Goal: Task Accomplishment & Management: Manage account settings

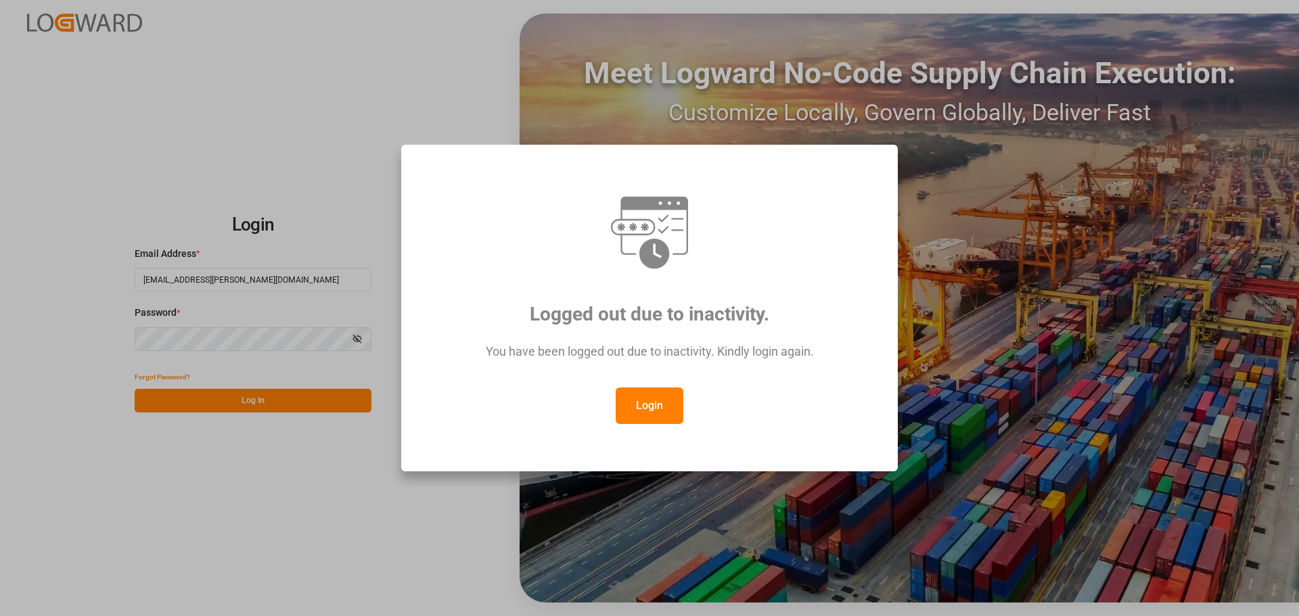
click at [641, 392] on button "Login" at bounding box center [650, 406] width 68 height 37
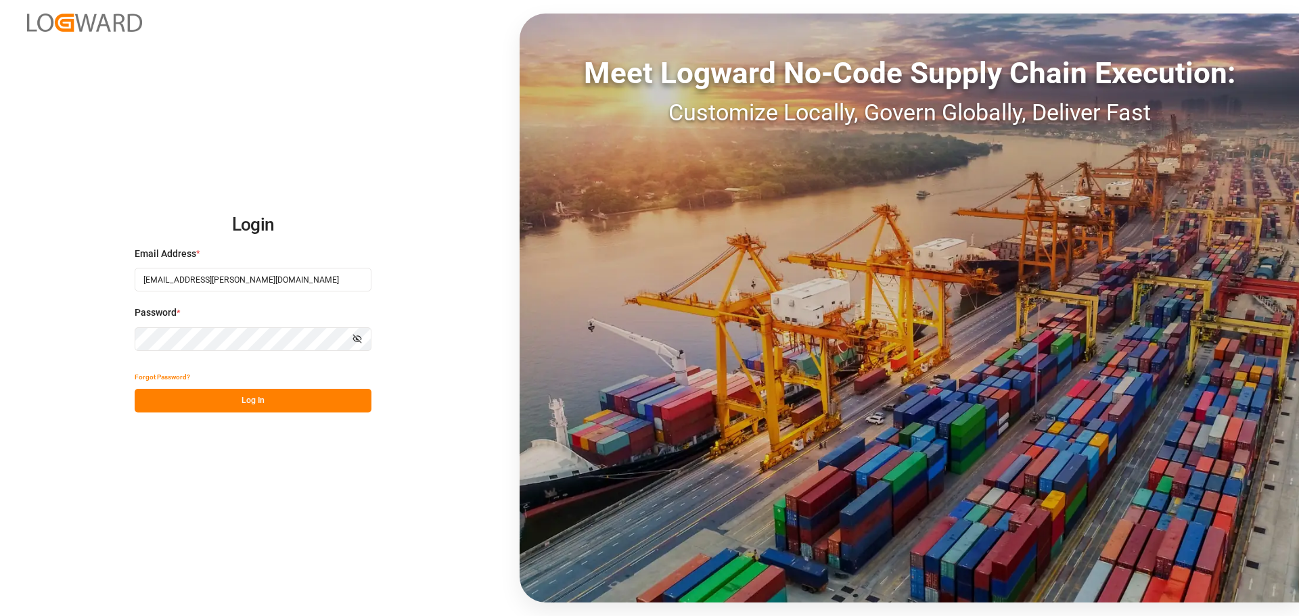
click at [217, 409] on button "Log In" at bounding box center [253, 401] width 237 height 24
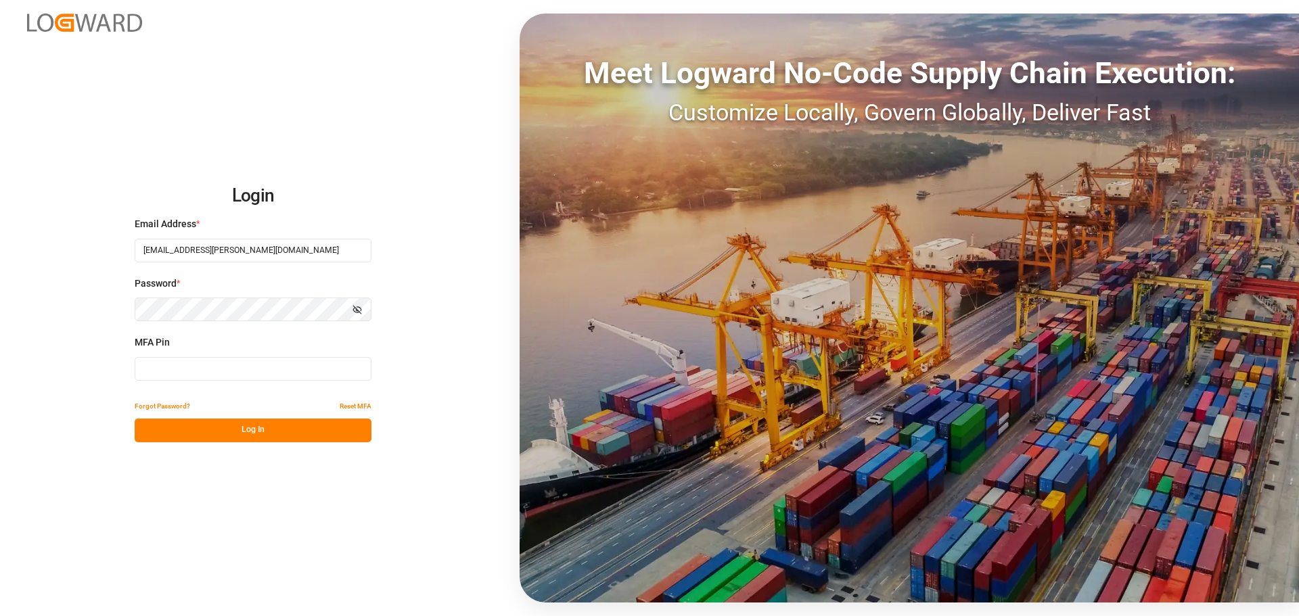
click at [214, 364] on input at bounding box center [253, 369] width 237 height 24
type input "815116"
click at [198, 423] on button "Log In" at bounding box center [253, 431] width 237 height 24
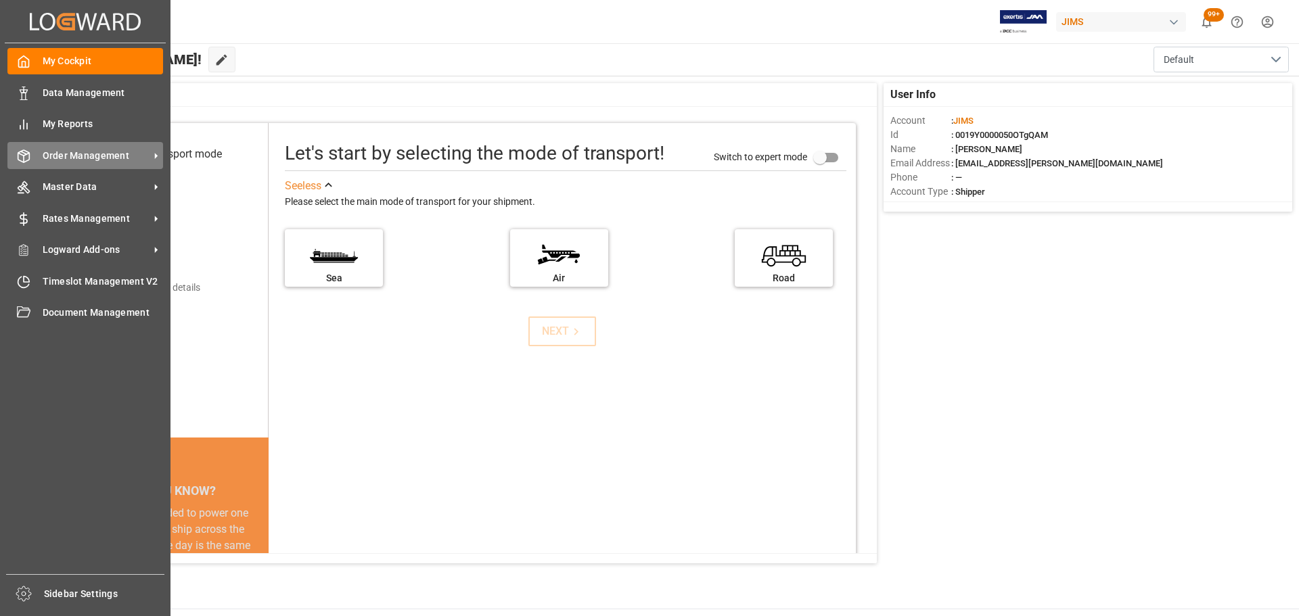
click at [66, 152] on span "Order Management" at bounding box center [96, 156] width 107 height 14
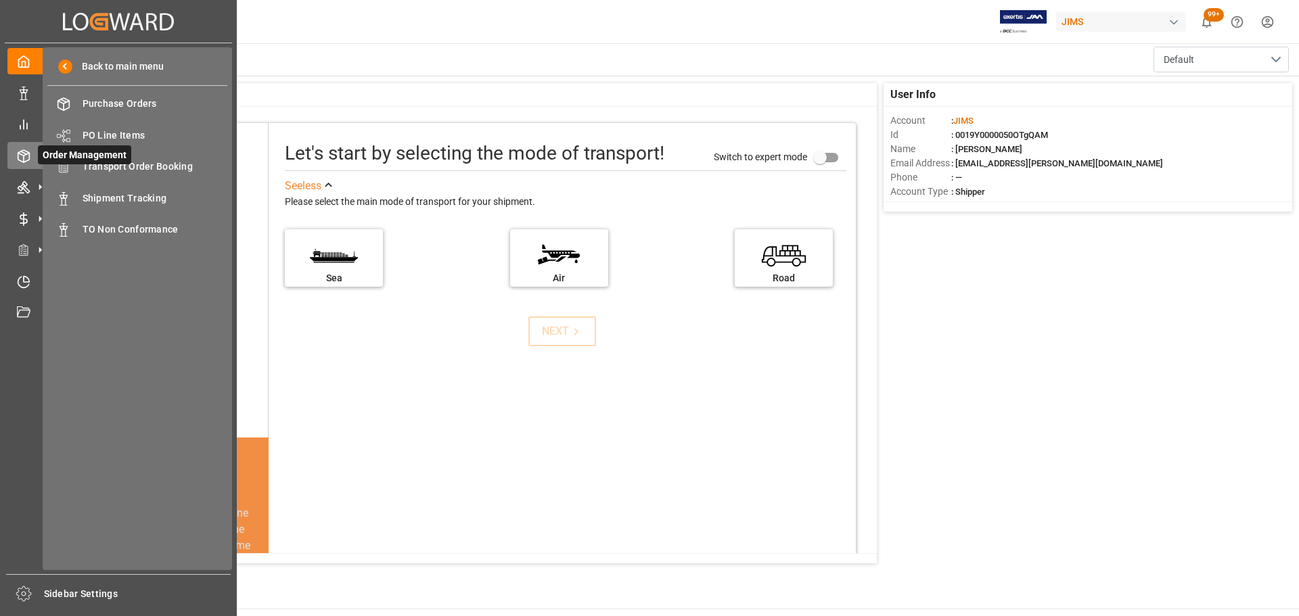
click at [118, 164] on span "Order Management" at bounding box center [84, 154] width 93 height 19
click at [160, 168] on span "Transport Order Booking" at bounding box center [155, 167] width 145 height 14
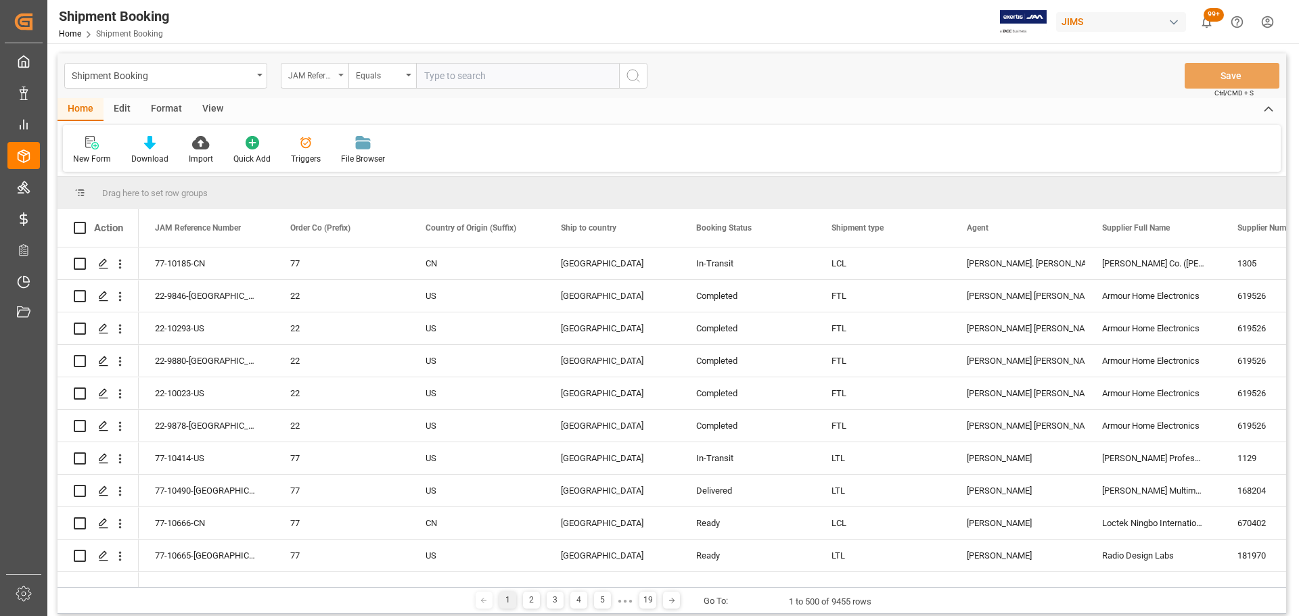
click at [303, 77] on div "JAM Reference Number" at bounding box center [311, 74] width 46 height 16
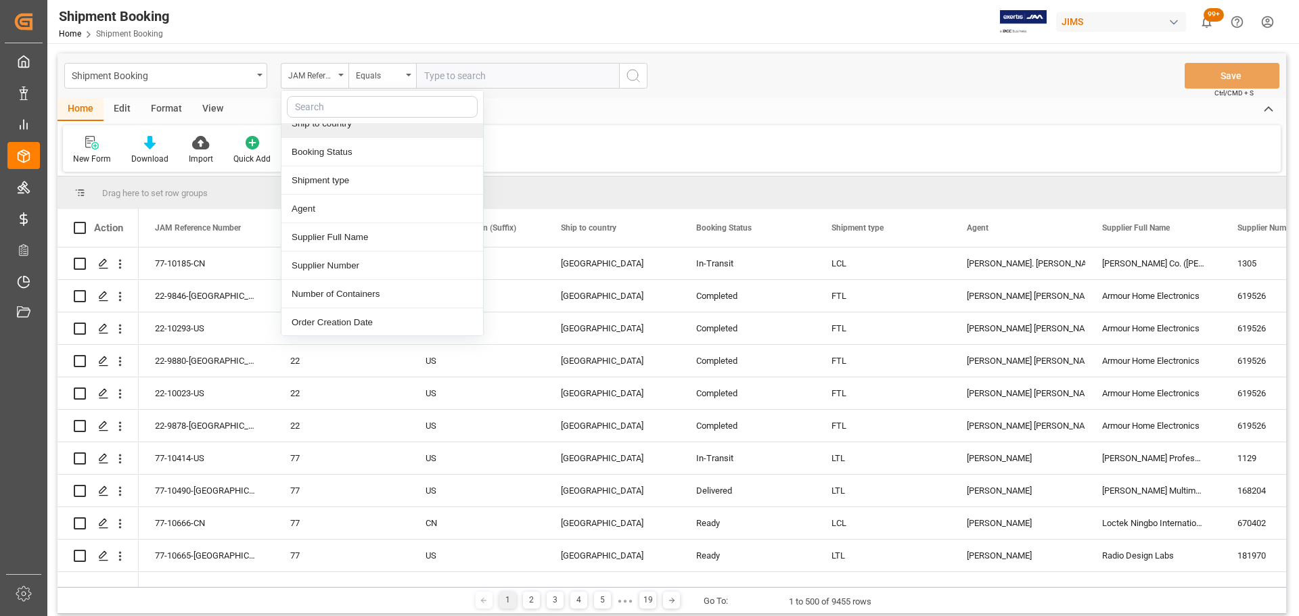
scroll to position [135, 0]
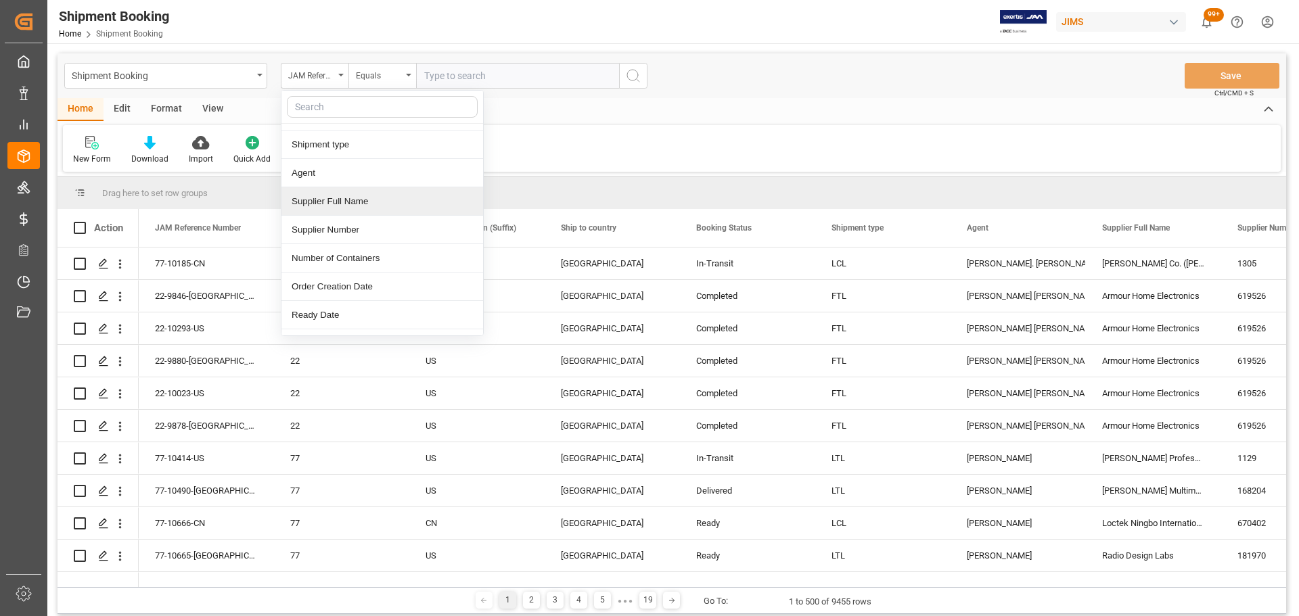
click at [372, 206] on div "Supplier Full Name" at bounding box center [382, 201] width 202 height 28
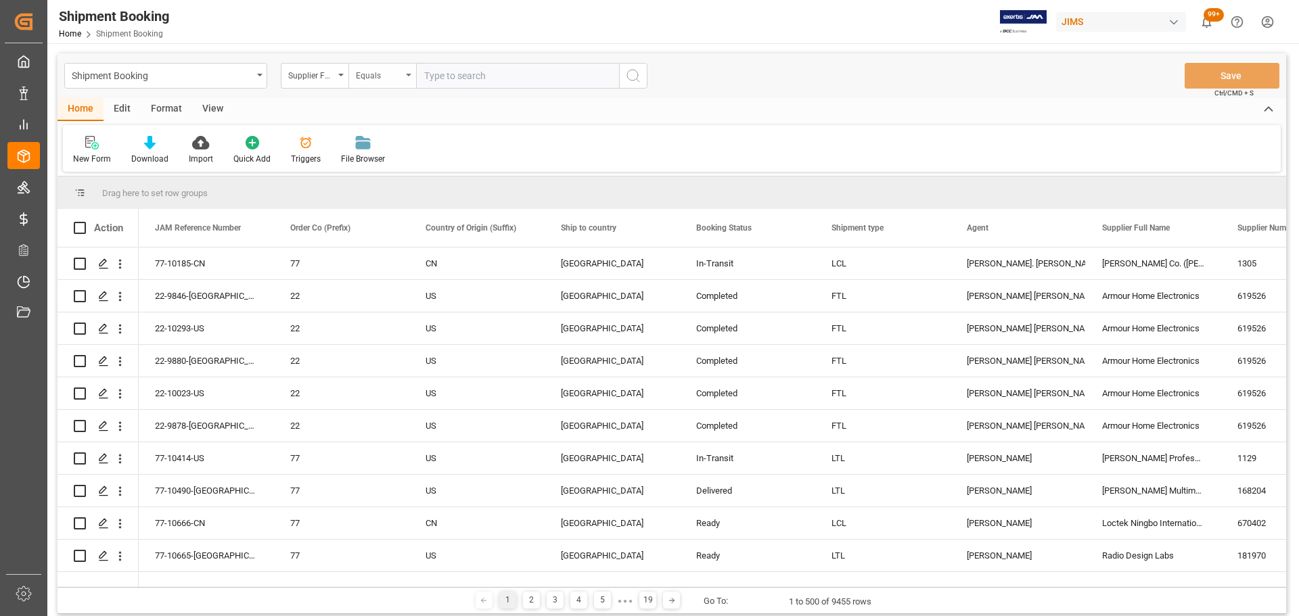
click at [385, 79] on div "Equals" at bounding box center [379, 74] width 46 height 16
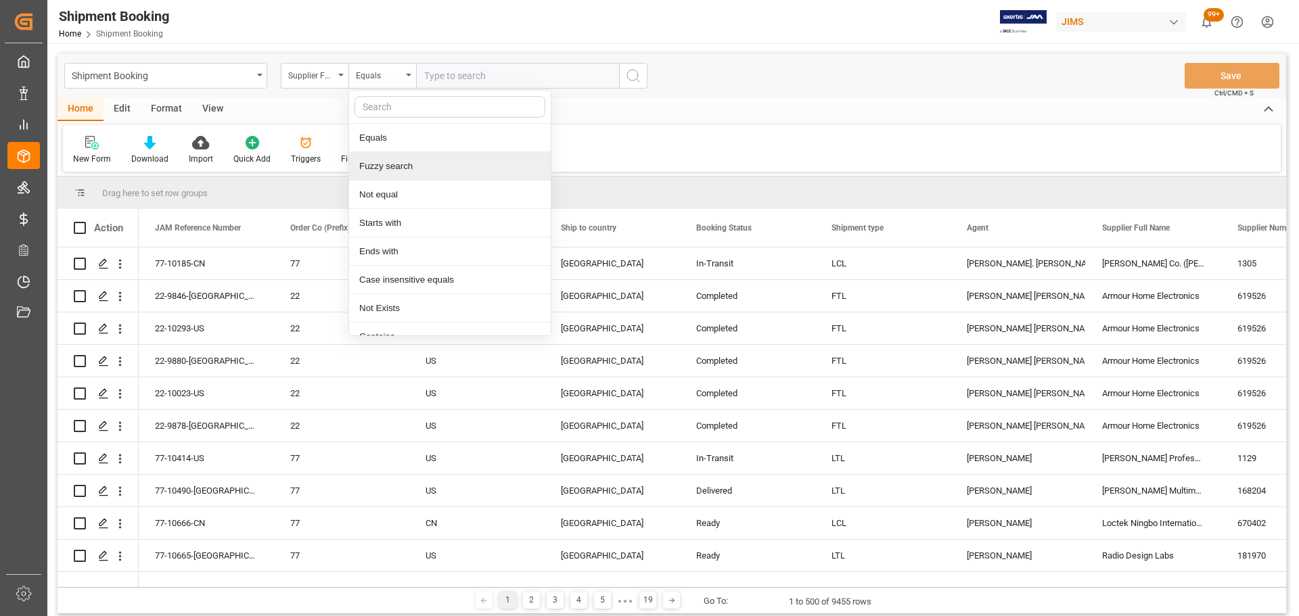
click at [394, 157] on div "Fuzzy search" at bounding box center [450, 166] width 202 height 28
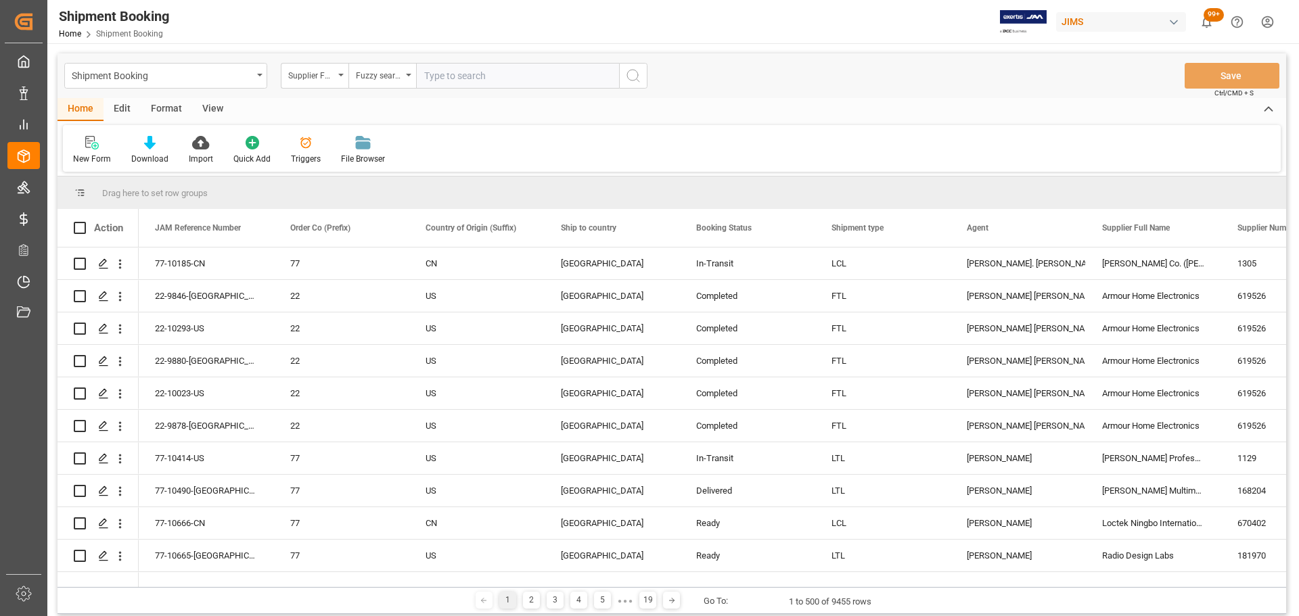
click at [460, 76] on input "text" at bounding box center [517, 76] width 203 height 26
type input "Schecter"
click at [629, 83] on icon "search button" at bounding box center [633, 76] width 16 height 16
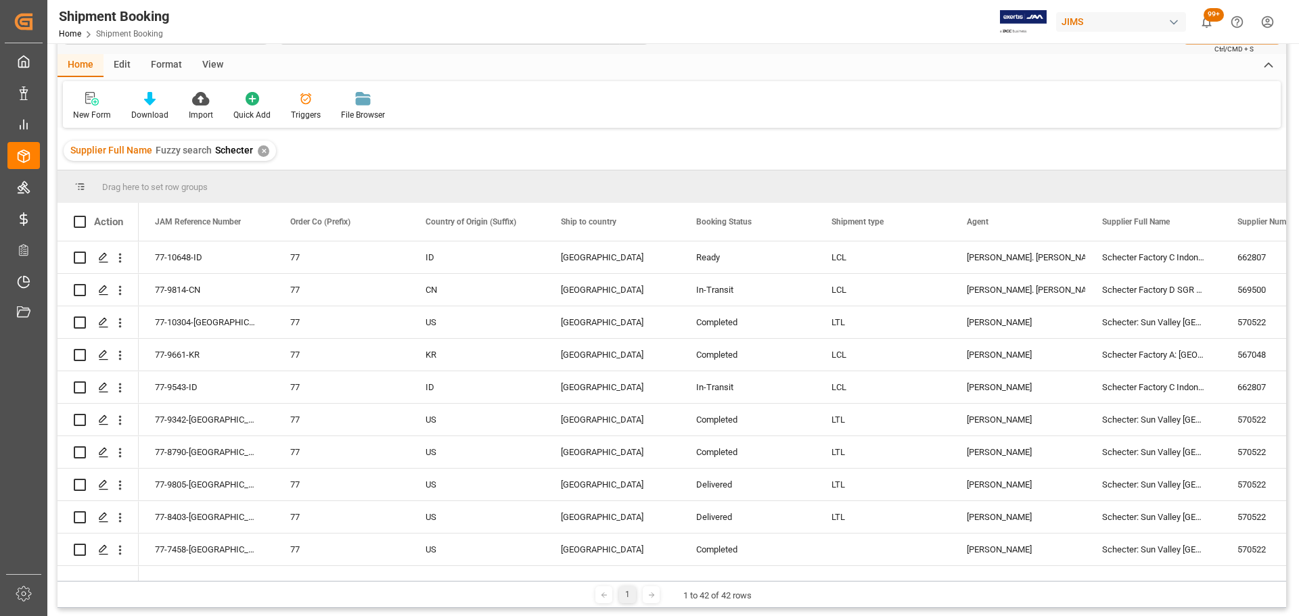
scroll to position [68, 0]
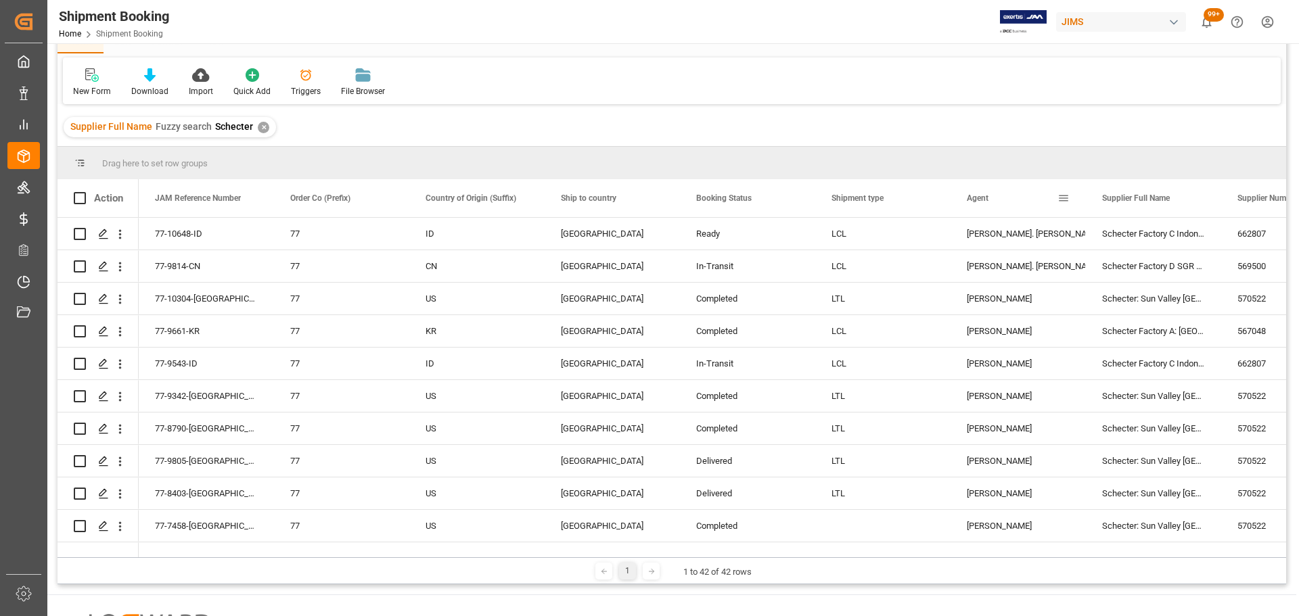
click at [1061, 198] on span at bounding box center [1063, 198] width 12 height 12
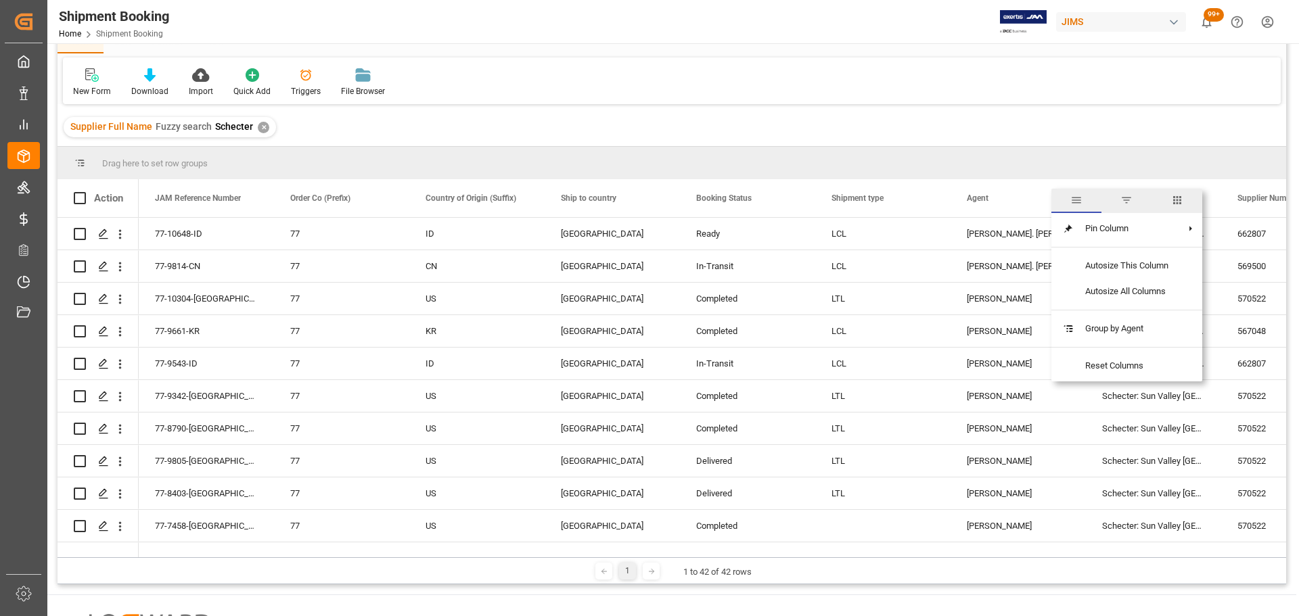
click at [1126, 206] on span "filter" at bounding box center [1126, 200] width 12 height 12
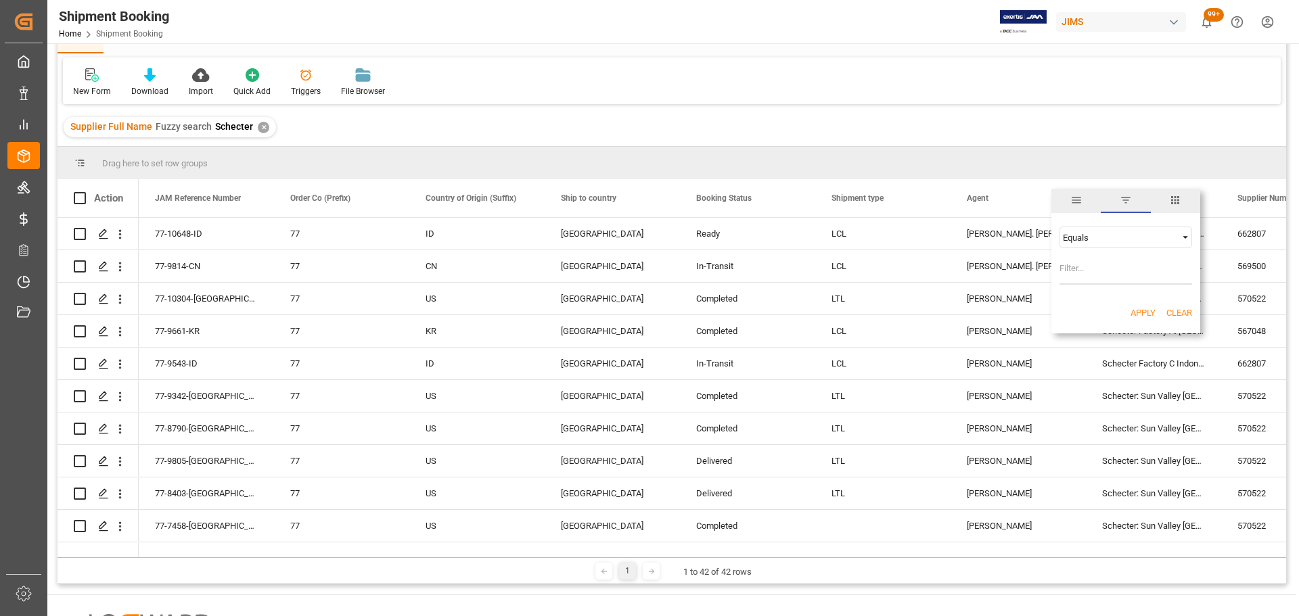
click at [1113, 233] on div "Equals" at bounding box center [1120, 238] width 114 height 10
click at [1108, 268] on input "Filter Value" at bounding box center [1125, 271] width 133 height 27
type input "[PERSON_NAME]"
click at [1145, 309] on button "Apply" at bounding box center [1143, 313] width 25 height 14
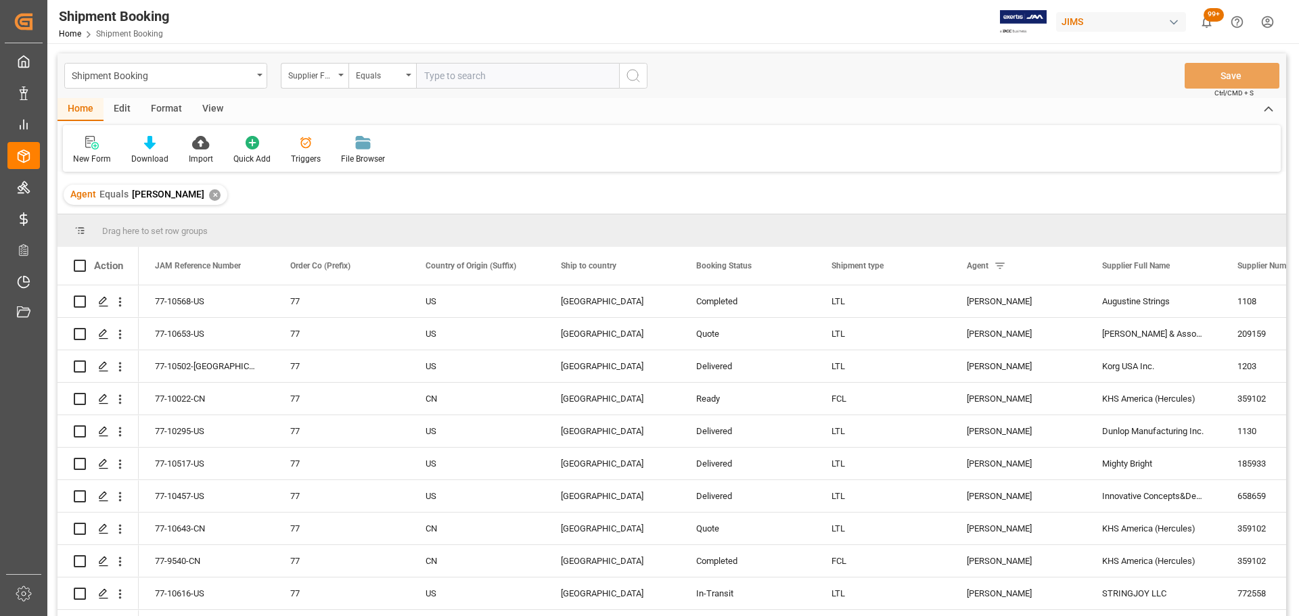
scroll to position [135, 0]
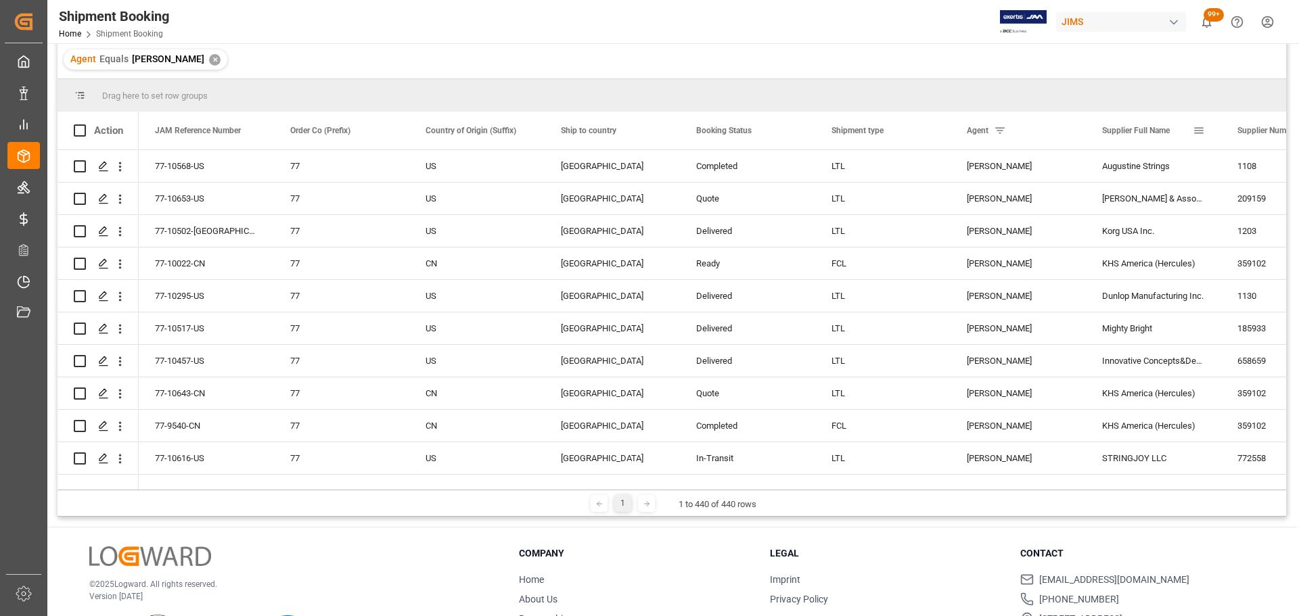
click at [1200, 125] on span at bounding box center [1199, 130] width 12 height 12
click at [1191, 172] on div "Equals" at bounding box center [1206, 170] width 114 height 10
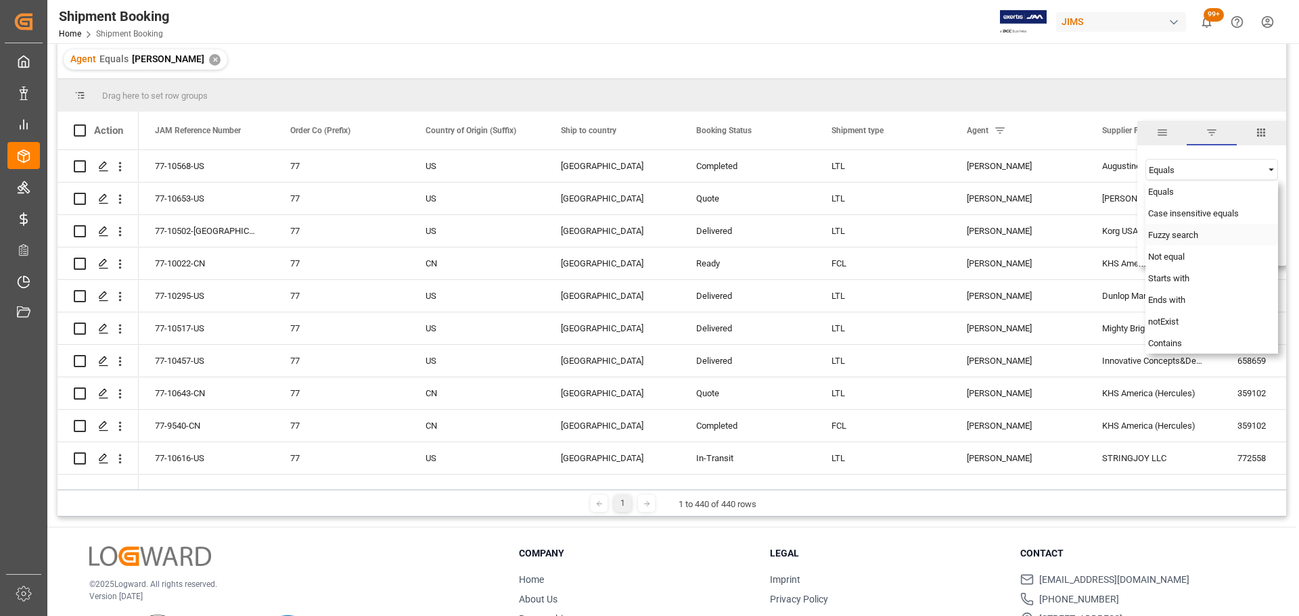
click at [1186, 234] on span "Fuzzy search" at bounding box center [1173, 235] width 50 height 10
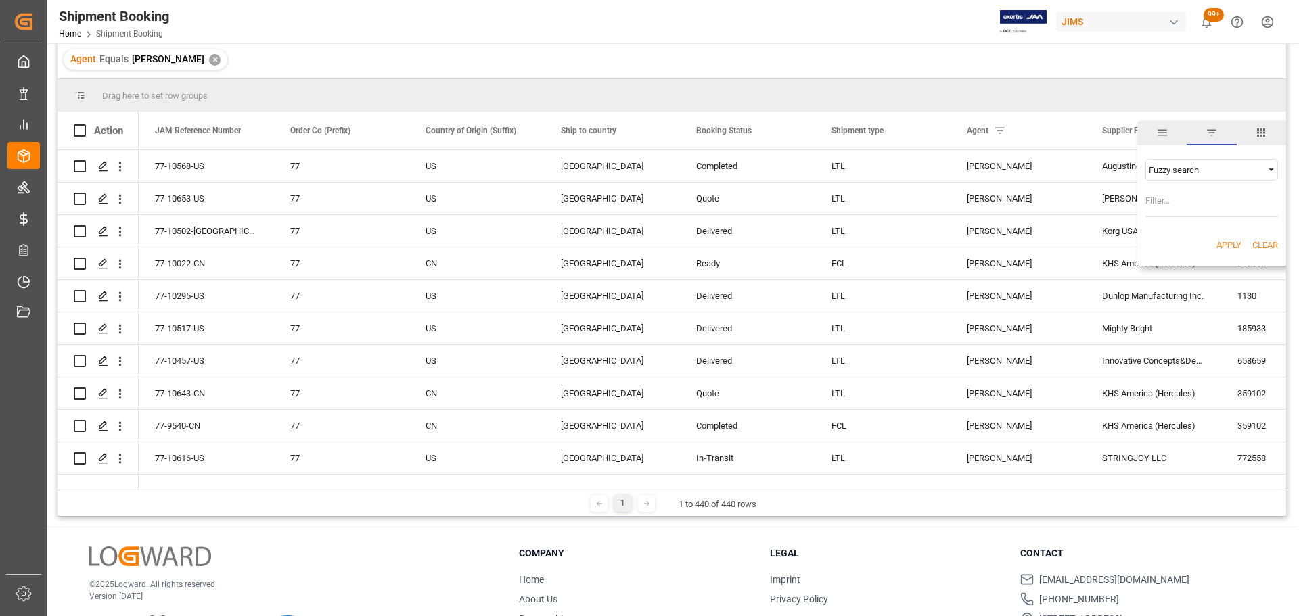
click at [1175, 198] on input "Filter Value" at bounding box center [1211, 203] width 133 height 27
type input "schecter"
click at [1227, 244] on button "Apply" at bounding box center [1228, 246] width 25 height 14
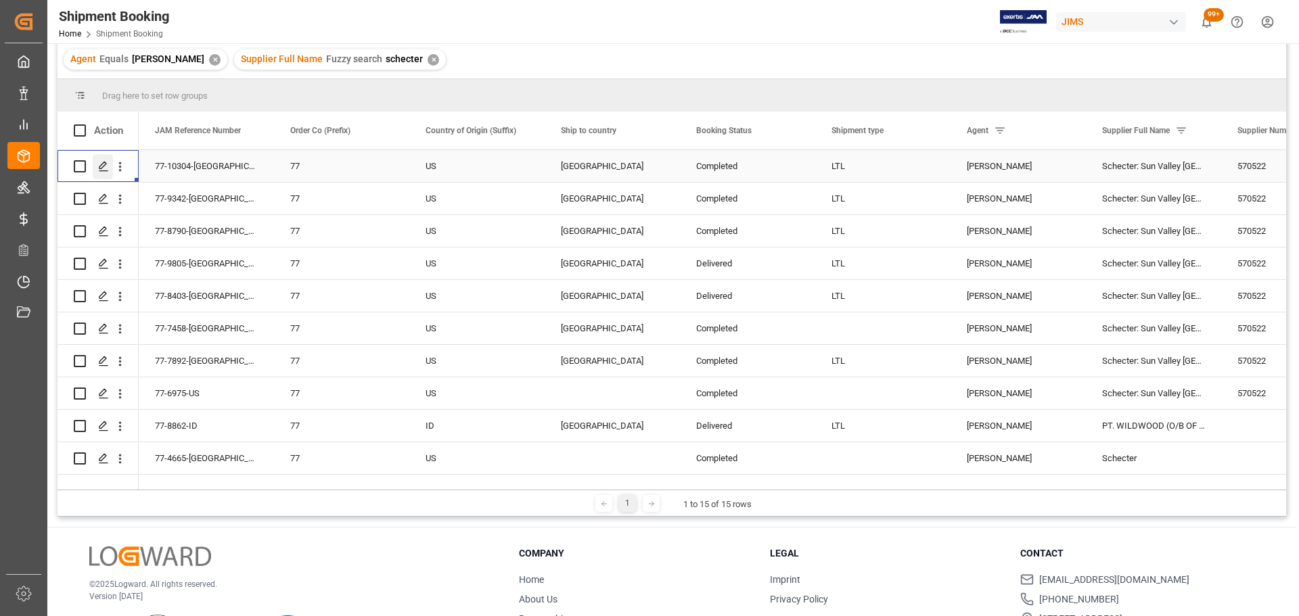
click at [107, 167] on icon "Press SPACE to select this row." at bounding box center [103, 166] width 11 height 11
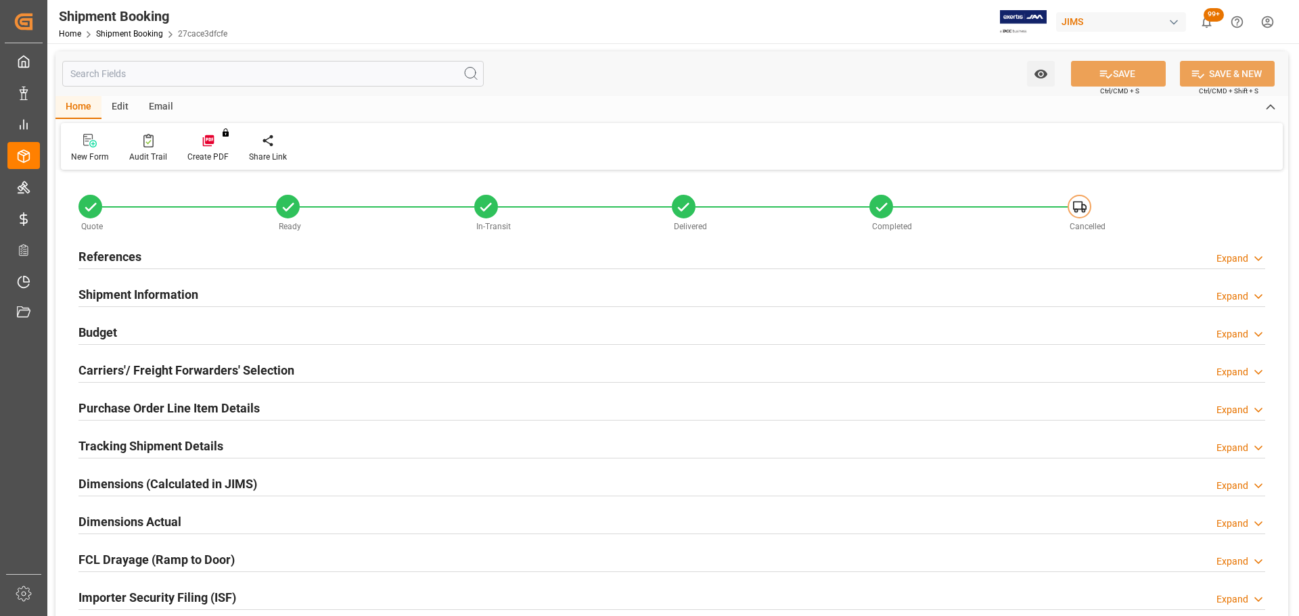
type input "0"
type input "[DATE]"
click at [186, 245] on div "References Expand" at bounding box center [671, 256] width 1187 height 26
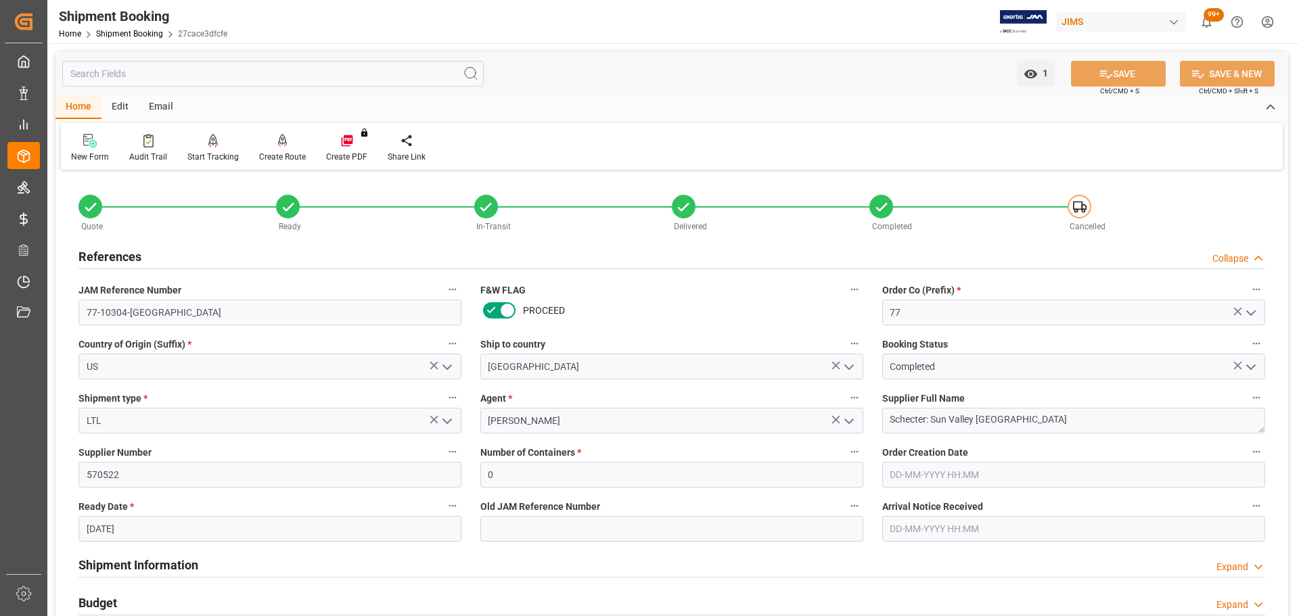
click at [209, 256] on div "References Collapse" at bounding box center [671, 256] width 1187 height 26
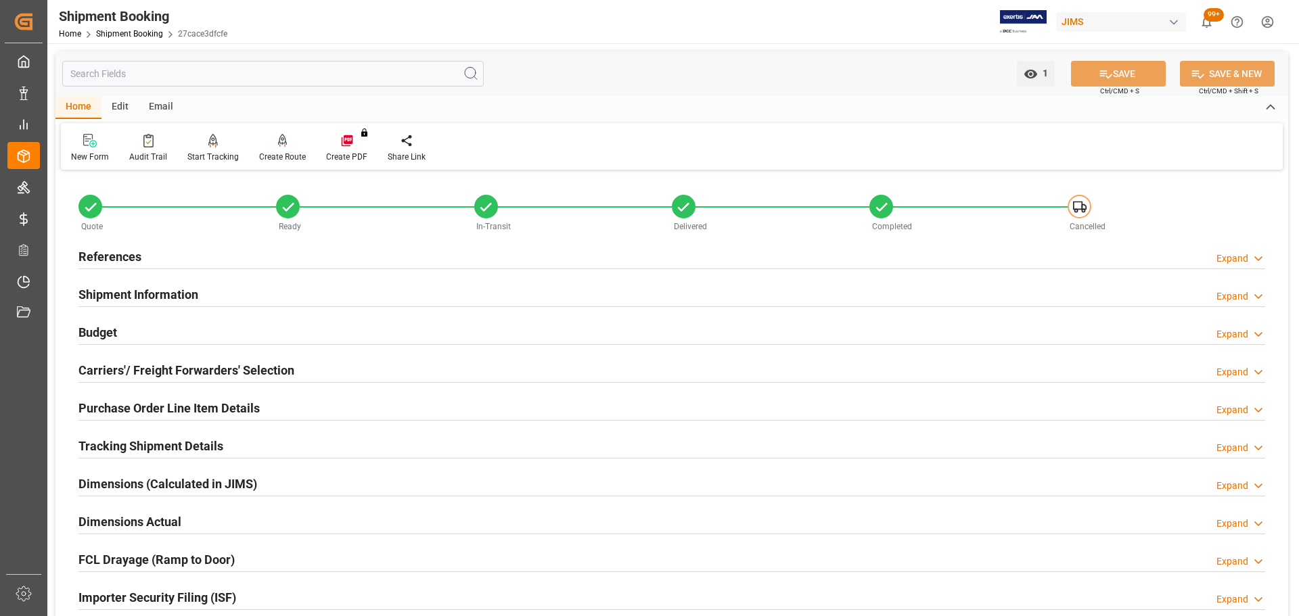
click at [209, 254] on div "References Expand" at bounding box center [671, 256] width 1187 height 26
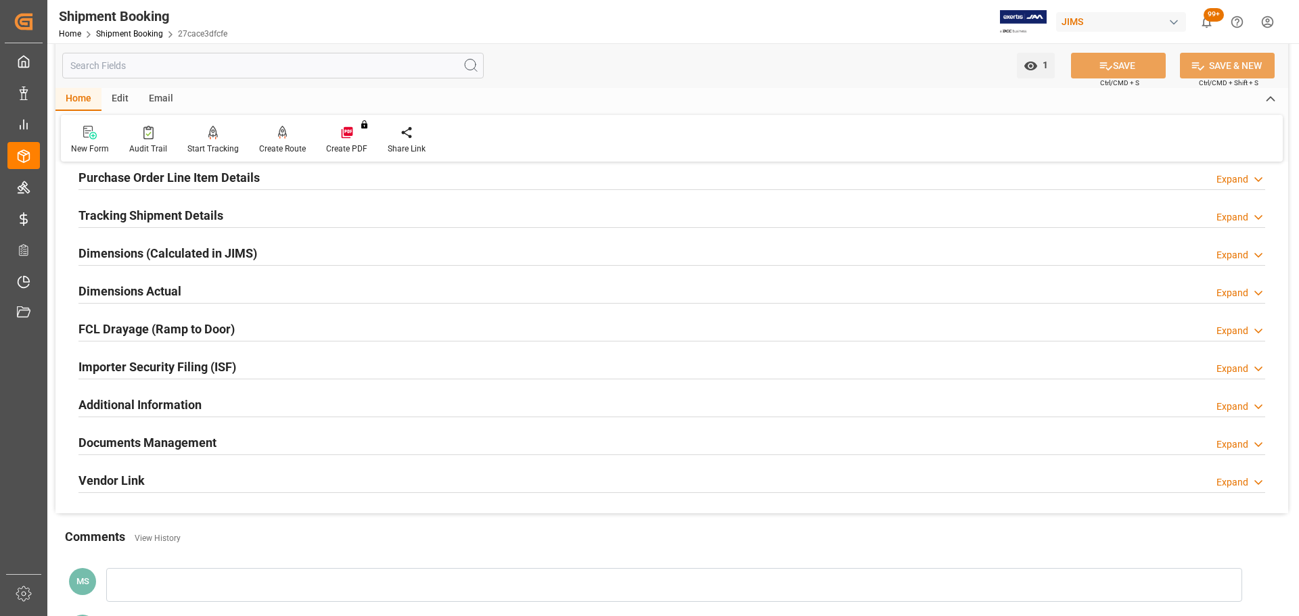
scroll to position [541, 0]
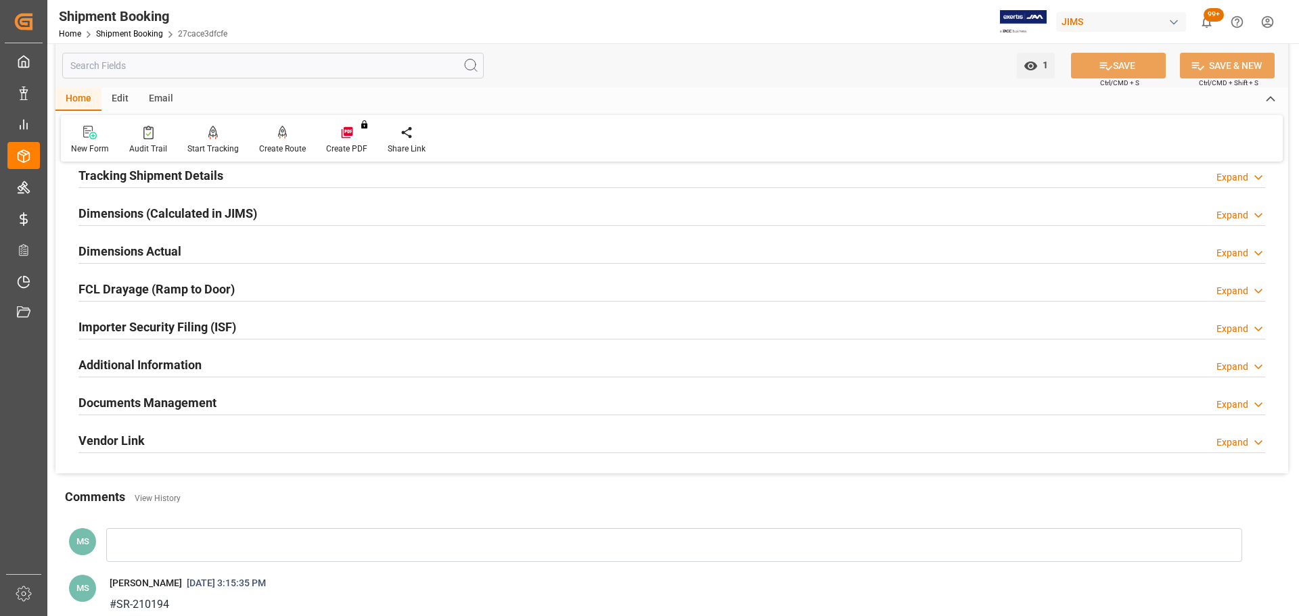
click at [259, 405] on div "Documents Management Expand" at bounding box center [671, 402] width 1187 height 26
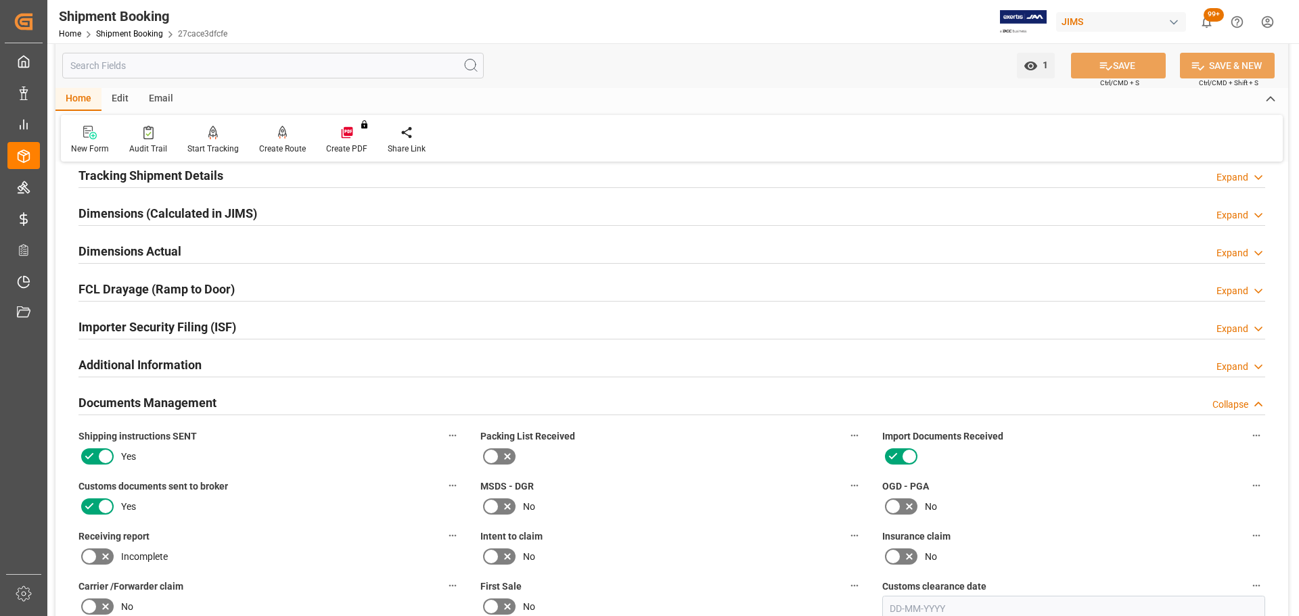
click at [259, 401] on div "Documents Management Collapse" at bounding box center [671, 402] width 1187 height 26
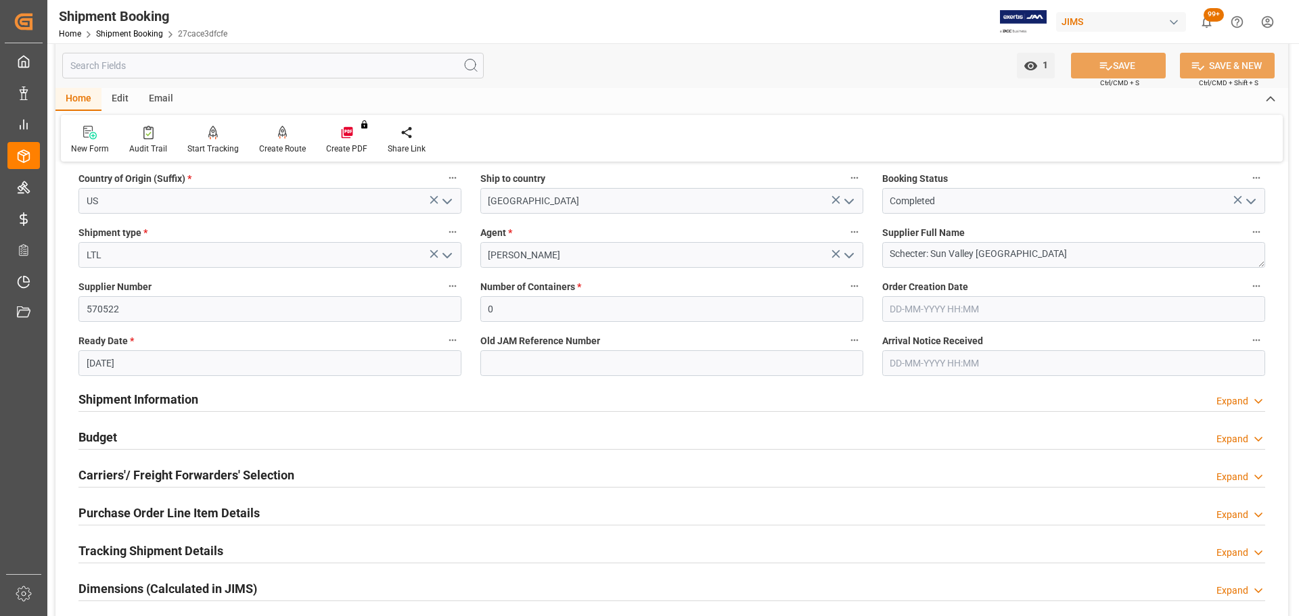
scroll to position [135, 0]
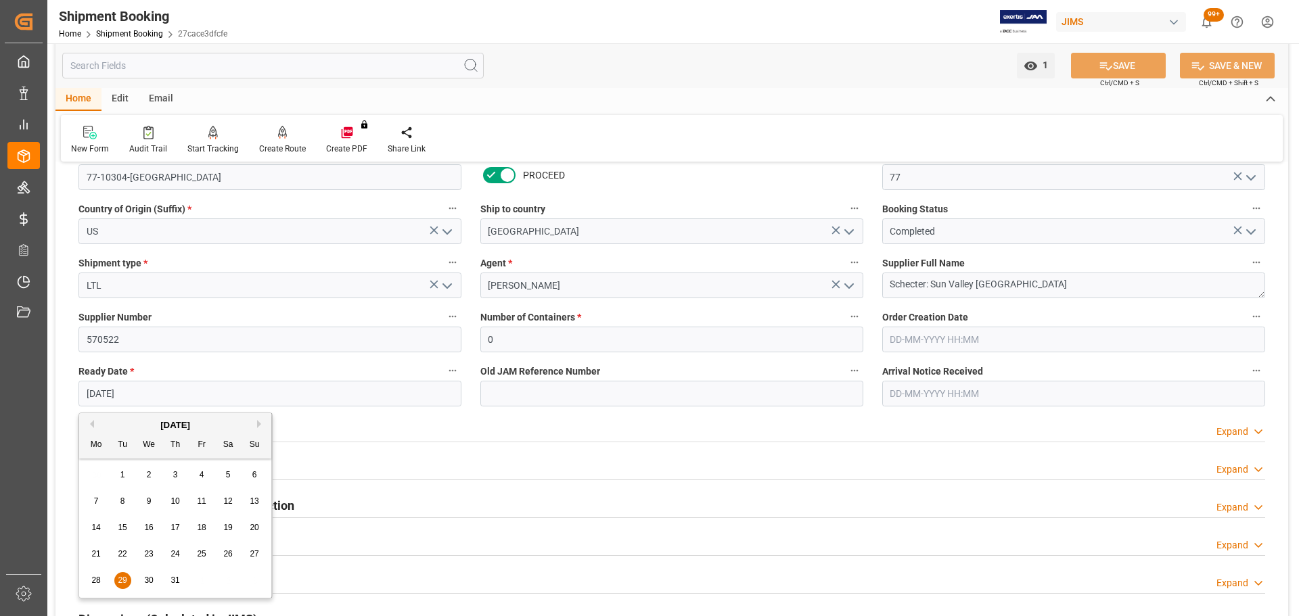
drag, startPoint x: 211, startPoint y: 399, endPoint x: 76, endPoint y: 381, distance: 136.5
click at [76, 381] on div "Ready Date * [DATE]" at bounding box center [270, 384] width 402 height 54
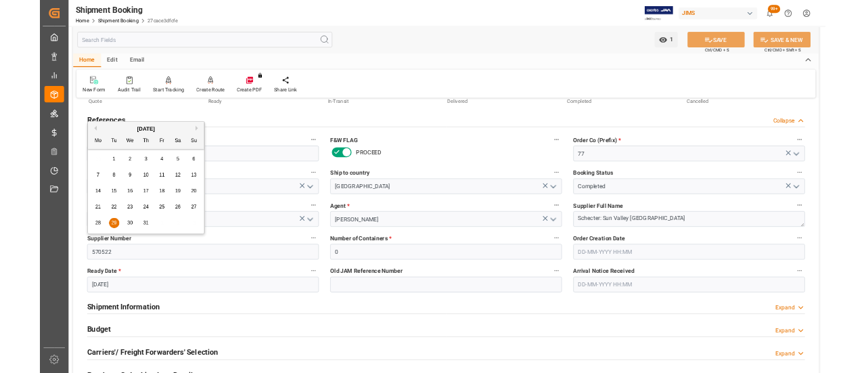
scroll to position [0, 0]
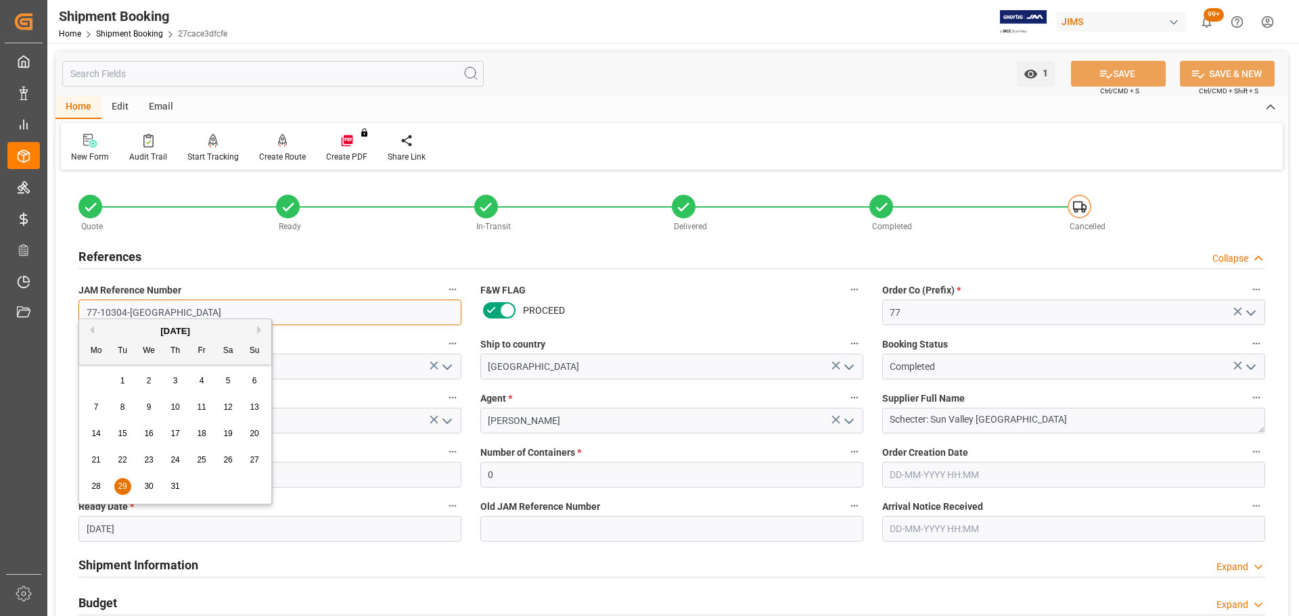
click at [170, 316] on input "77-10304-[GEOGRAPHIC_DATA]" at bounding box center [269, 313] width 383 height 26
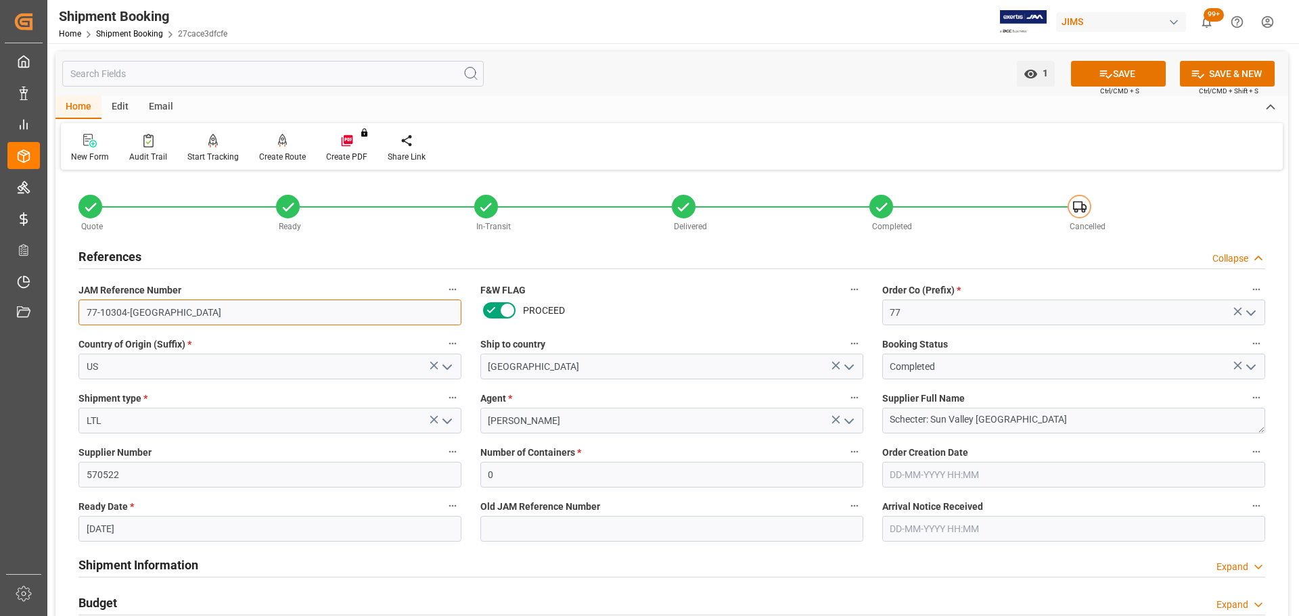
drag, startPoint x: 153, startPoint y: 311, endPoint x: 47, endPoint y: 315, distance: 106.3
click at [47, 315] on div "Created by potrace 1.15, written by [PERSON_NAME] [DATE]-[DATE] Created by potr…" at bounding box center [649, 308] width 1299 height 616
click at [225, 250] on div "References Collapse" at bounding box center [671, 256] width 1187 height 26
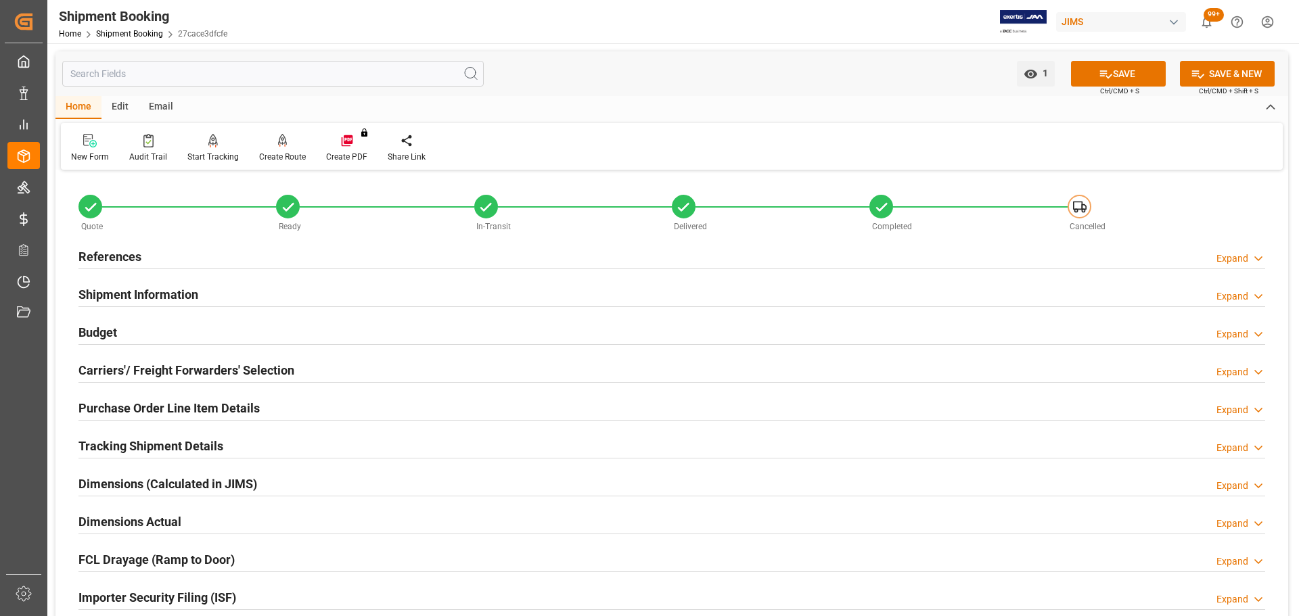
click at [153, 252] on div "References Expand" at bounding box center [671, 256] width 1187 height 26
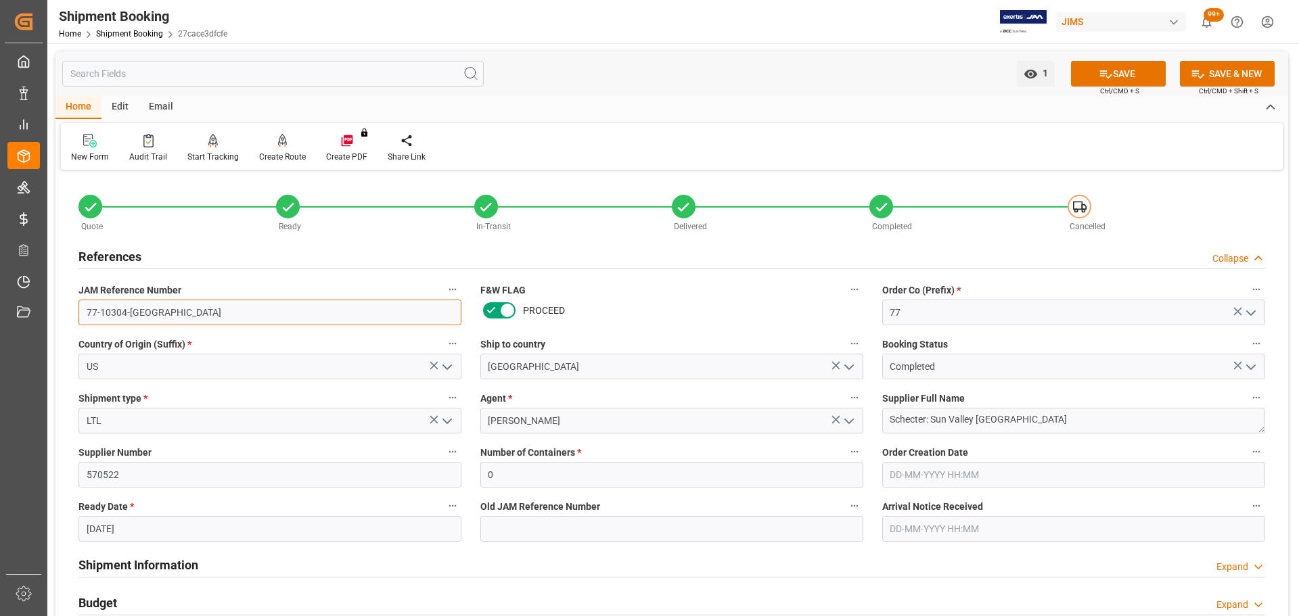
drag, startPoint x: 146, startPoint y: 312, endPoint x: 65, endPoint y: 319, distance: 81.5
click at [65, 319] on div "Quote Ready In-Transit Delivered Completed Cancelled References Collapse JAM Re…" at bounding box center [671, 594] width 1233 height 841
